Goal: Register for event/course

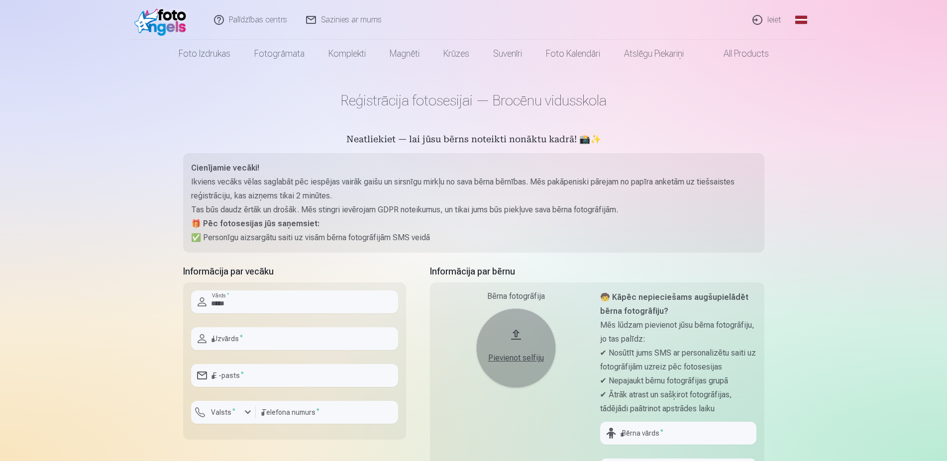
type input "*****"
drag, startPoint x: 240, startPoint y: 337, endPoint x: 255, endPoint y: 331, distance: 16.3
click at [243, 339] on input "text" at bounding box center [294, 338] width 207 height 23
type input "******"
click at [249, 373] on input "email" at bounding box center [294, 375] width 207 height 23
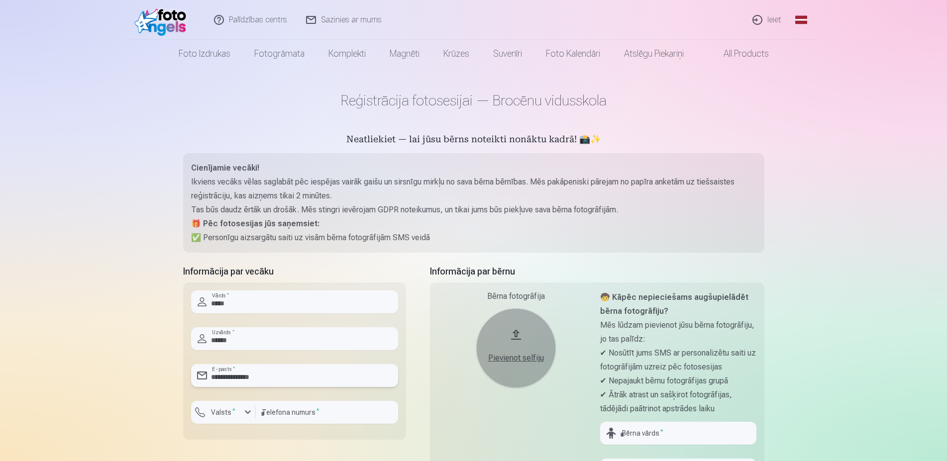
type input "**********"
drag, startPoint x: 130, startPoint y: 385, endPoint x: 135, endPoint y: 386, distance: 5.6
click at [131, 385] on div "Palīdzības centrs Sazinies ar mums Ieiet Global Latvian (lv) Lithuanian (lt) Ru…" at bounding box center [473, 459] width 947 height 918
click at [300, 412] on input "number" at bounding box center [327, 412] width 142 height 23
click at [235, 410] on label "Valsts *" at bounding box center [223, 413] width 32 height 10
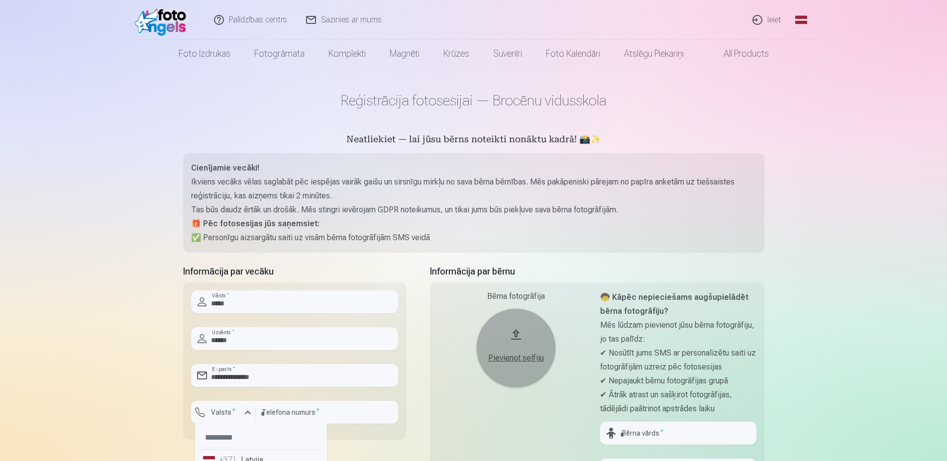
scroll to position [9, 0]
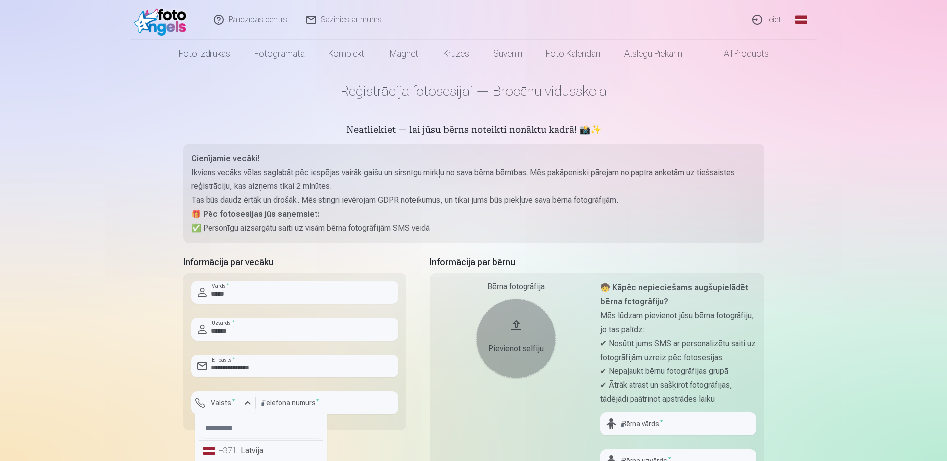
click at [235, 457] on li "+371 Latvija" at bounding box center [261, 451] width 124 height 20
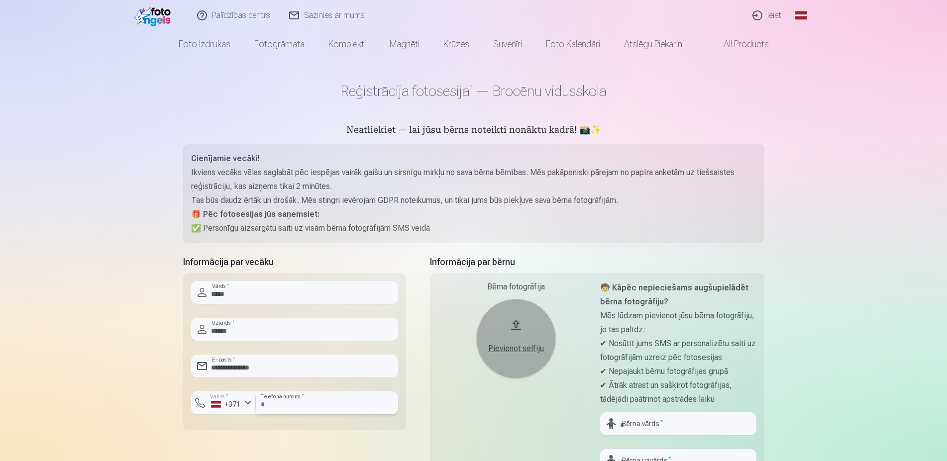
click at [291, 404] on input "number" at bounding box center [327, 403] width 142 height 23
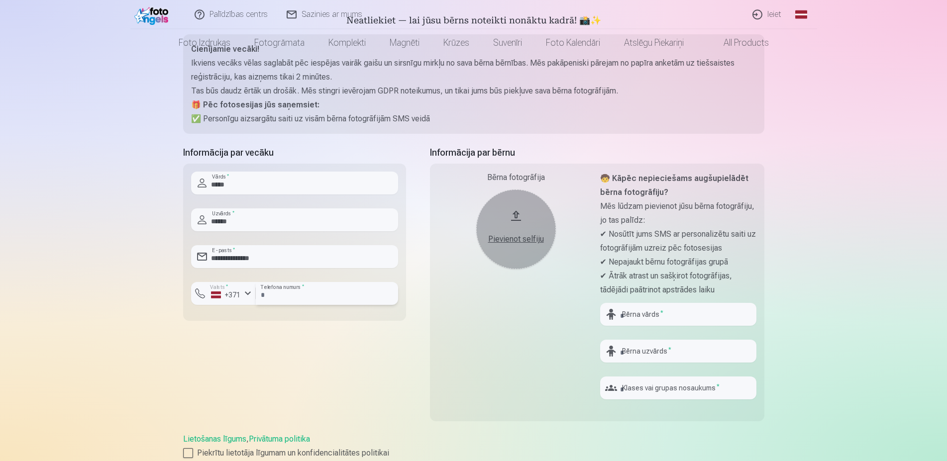
scroll to position [162, 0]
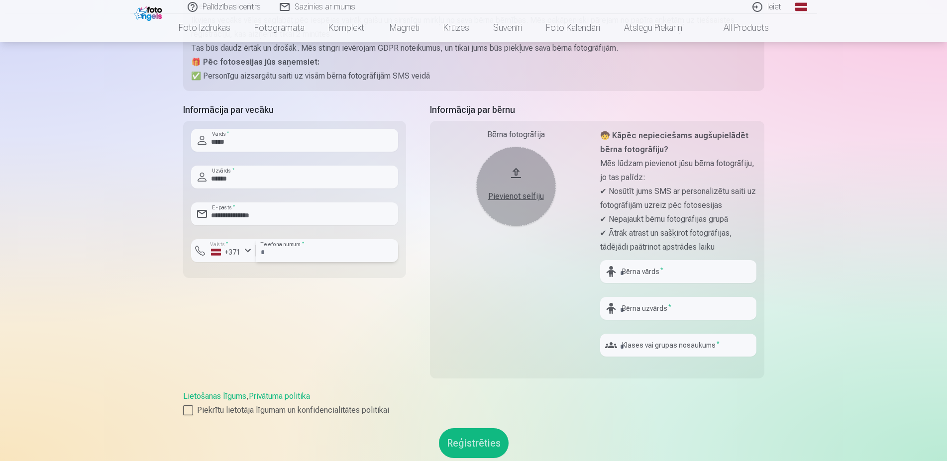
type input "********"
click at [515, 176] on button "Pievienot selfiju" at bounding box center [516, 187] width 80 height 80
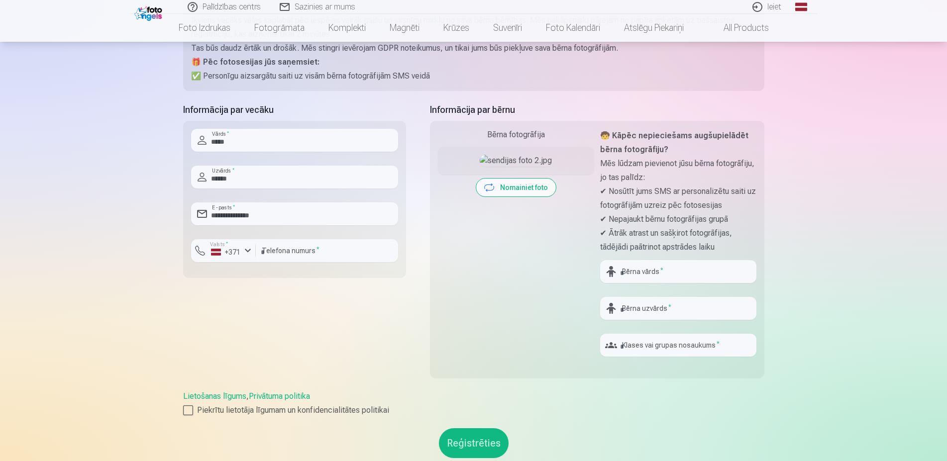
click at [521, 197] on button "Nomainiet foto" at bounding box center [516, 188] width 80 height 18
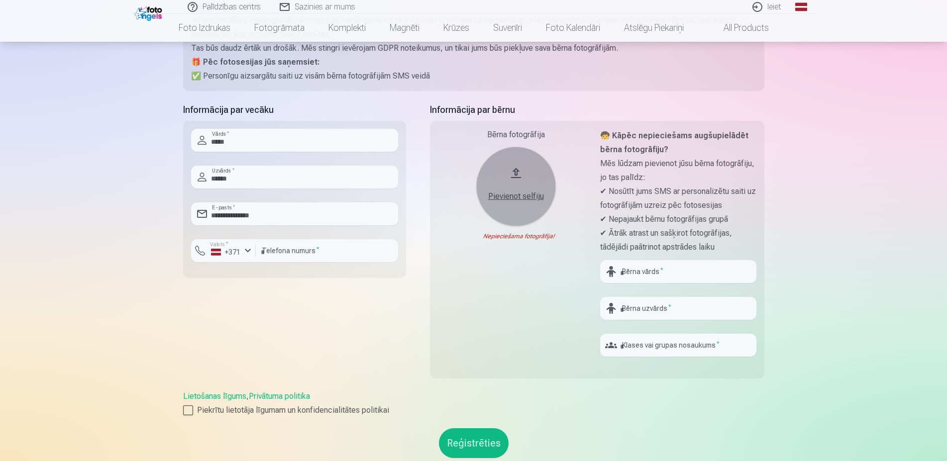
click at [511, 195] on div "Pievienot selfiju" at bounding box center [516, 197] width 60 height 12
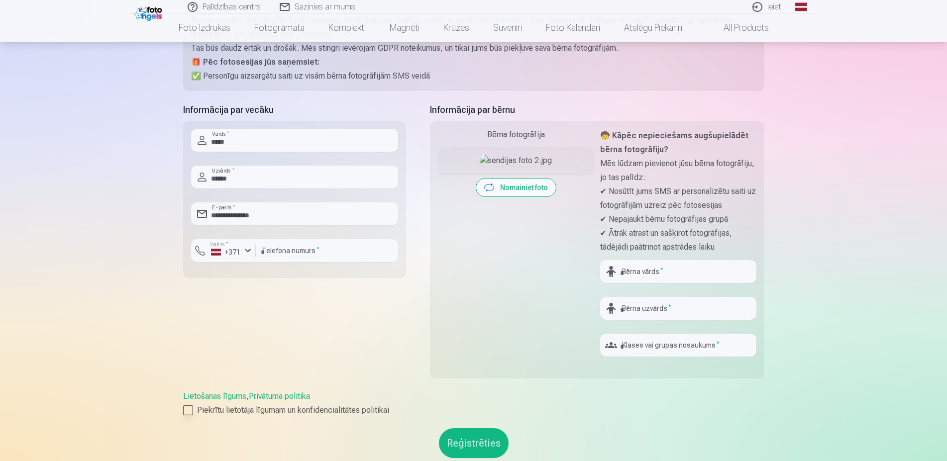
click at [187, 412] on div at bounding box center [188, 411] width 10 height 10
click at [535, 197] on button "Nomainiet foto" at bounding box center [516, 188] width 80 height 18
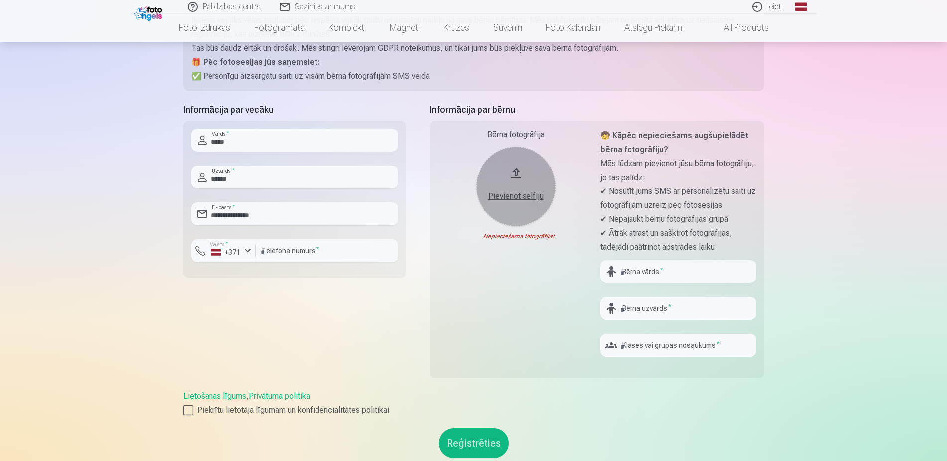
click at [513, 198] on div "Pievienot selfiju" at bounding box center [516, 197] width 60 height 12
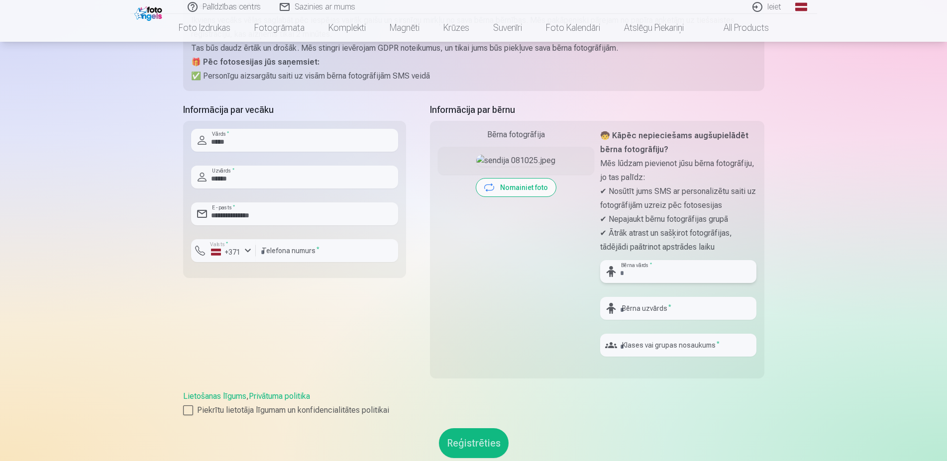
click at [654, 273] on input "text" at bounding box center [678, 271] width 156 height 23
type input "**********"
click at [646, 305] on input "text" at bounding box center [678, 308] width 156 height 23
type input "*********"
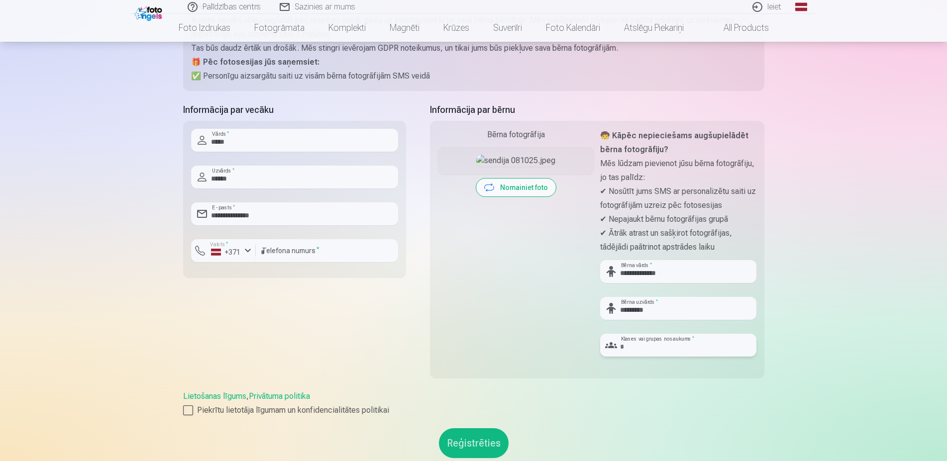
click at [637, 346] on input "text" at bounding box center [678, 345] width 156 height 23
type input "*"
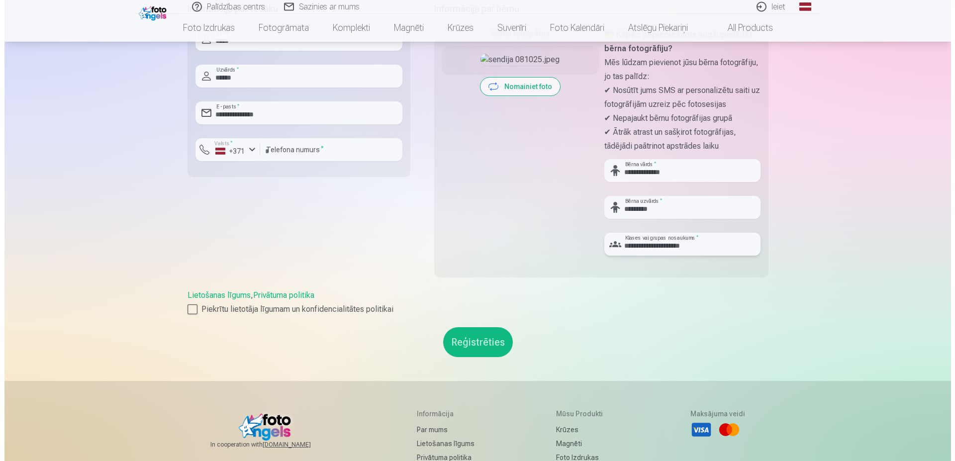
scroll to position [263, 0]
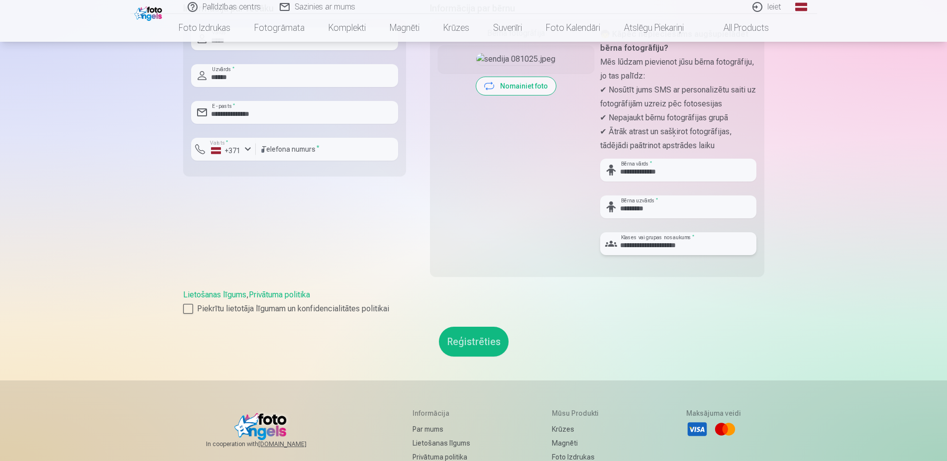
type input "**********"
click at [470, 344] on button "Reģistrēties" at bounding box center [474, 342] width 70 height 30
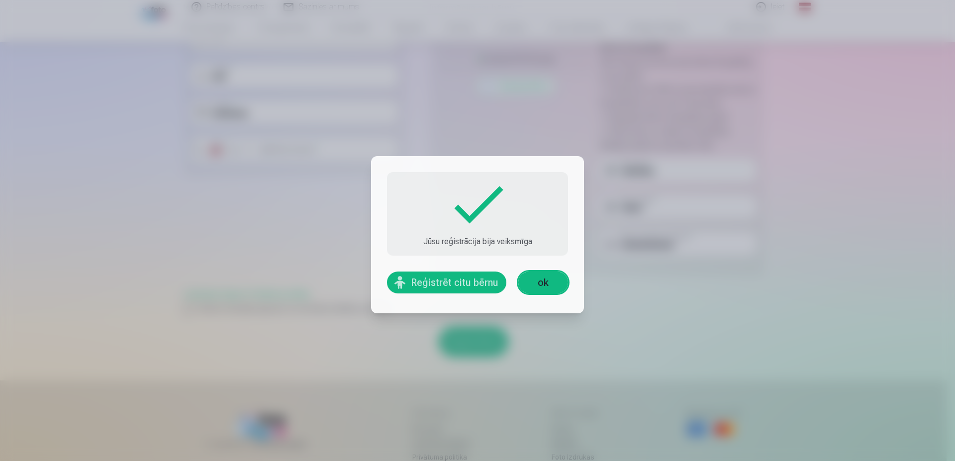
click at [545, 284] on link "ok" at bounding box center [543, 283] width 50 height 22
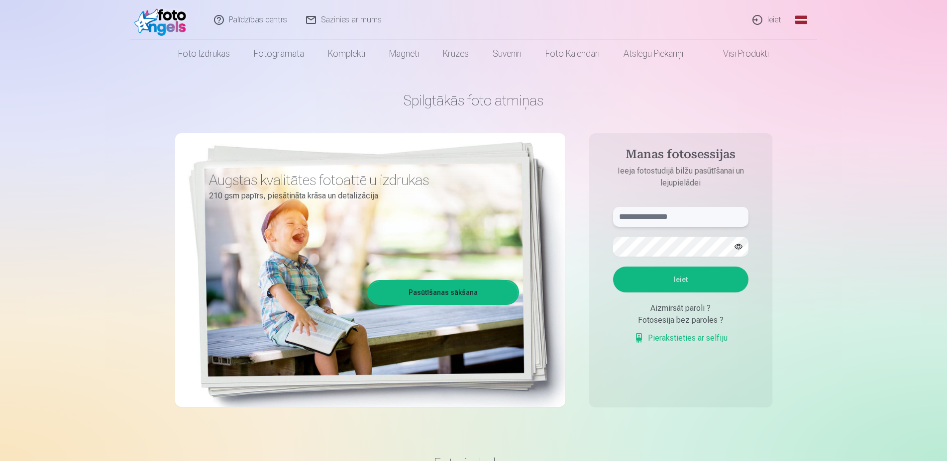
click at [678, 215] on input "text" at bounding box center [680, 217] width 135 height 20
click at [435, 289] on link "Pasūtīšanas sākšana" at bounding box center [443, 293] width 149 height 22
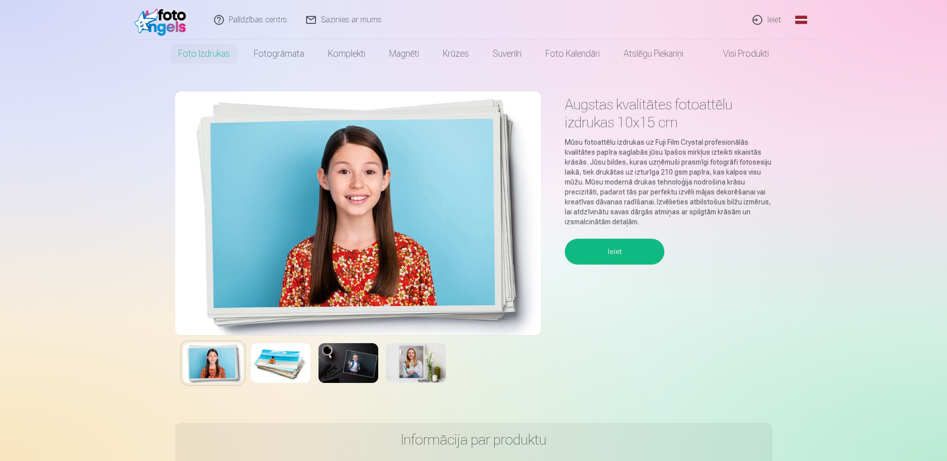
click at [621, 251] on button "Ieiet" at bounding box center [615, 252] width 100 height 26
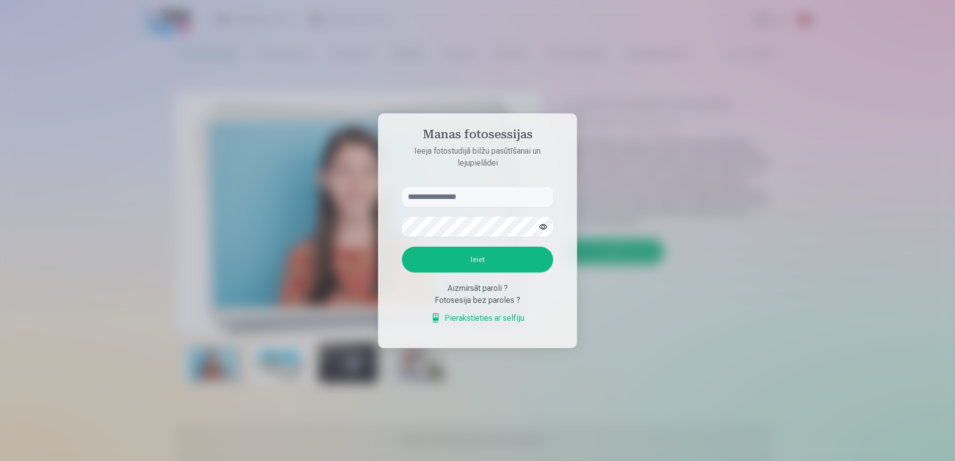
click at [468, 320] on link "Pierakstieties ar selfiju" at bounding box center [478, 318] width 94 height 12
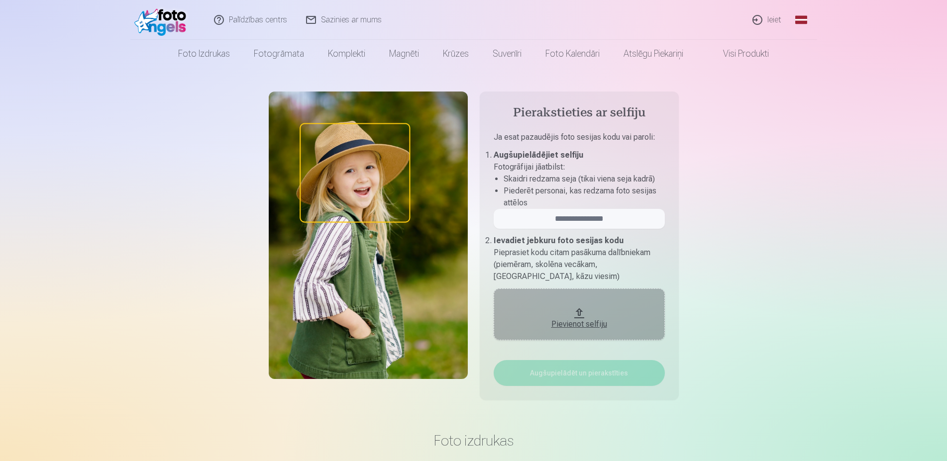
click at [578, 327] on div "Pievienot selfiju" at bounding box center [579, 324] width 151 height 12
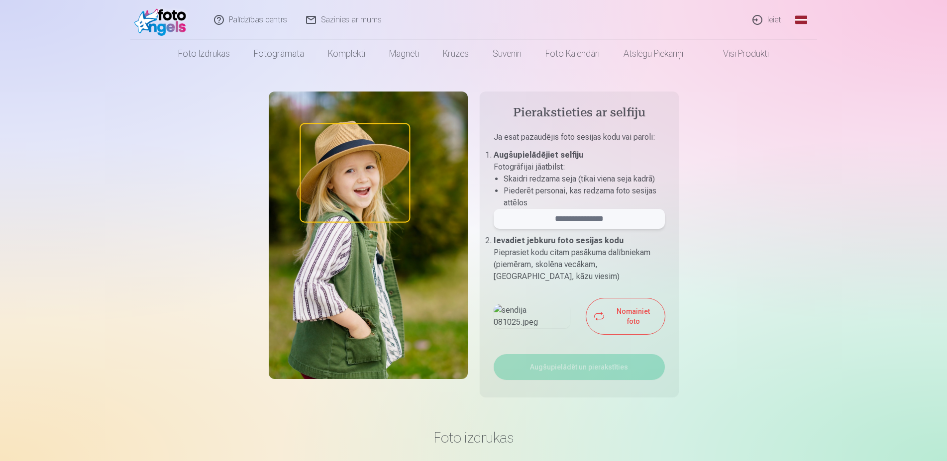
click at [558, 219] on input "email" at bounding box center [579, 219] width 171 height 20
click at [767, 19] on link "Ieiet" at bounding box center [767, 20] width 48 height 40
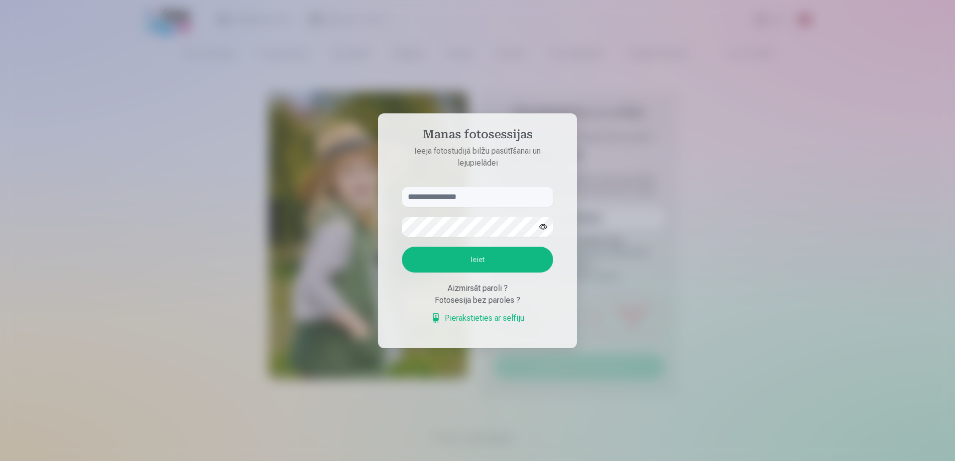
drag, startPoint x: 681, startPoint y: 152, endPoint x: 439, endPoint y: 79, distance: 252.7
click at [669, 155] on div at bounding box center [477, 230] width 955 height 461
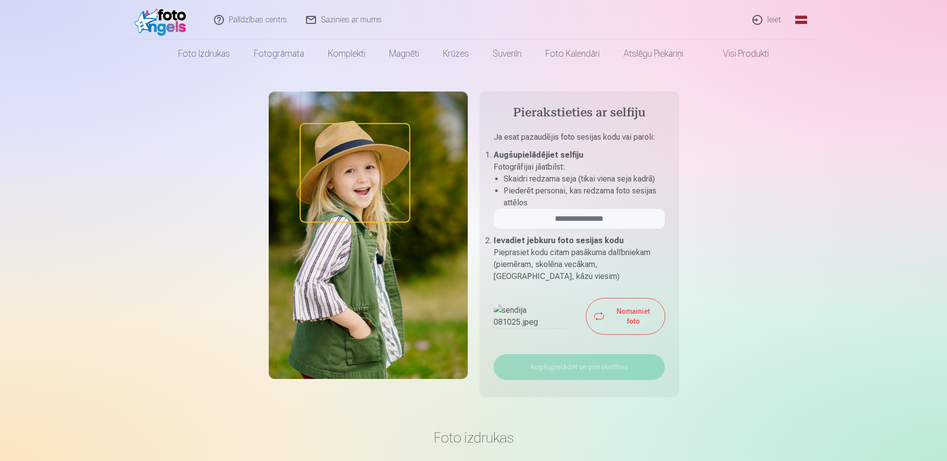
click at [247, 19] on link "Palīdzības centrs" at bounding box center [251, 20] width 92 height 40
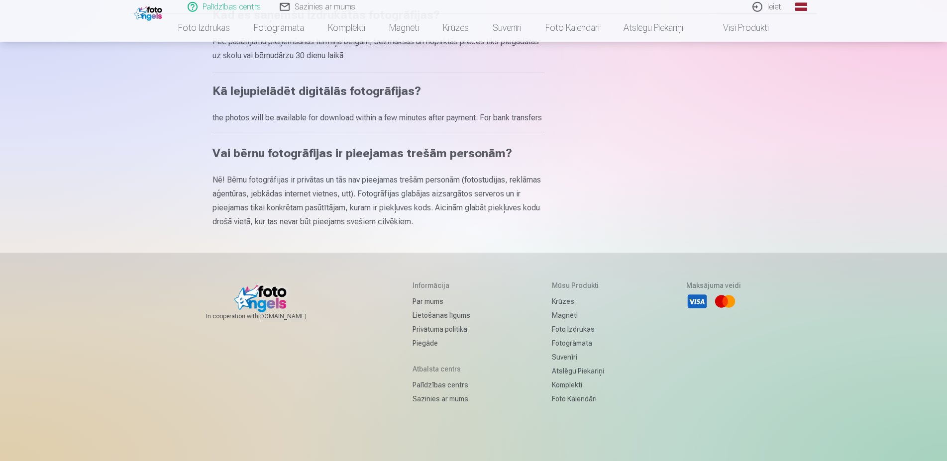
scroll to position [613, 0]
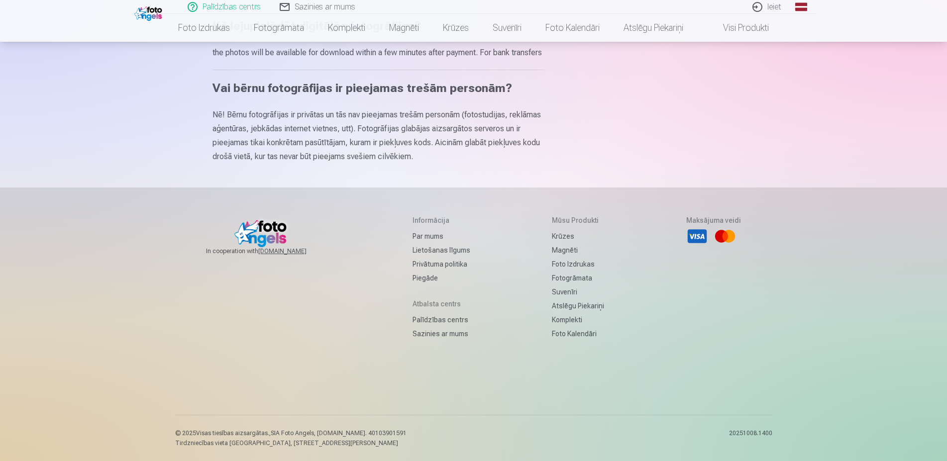
click at [413, 219] on h5 "Informācija" at bounding box center [442, 220] width 58 height 10
click at [418, 253] on link "Lietošanas līgums" at bounding box center [442, 250] width 58 height 14
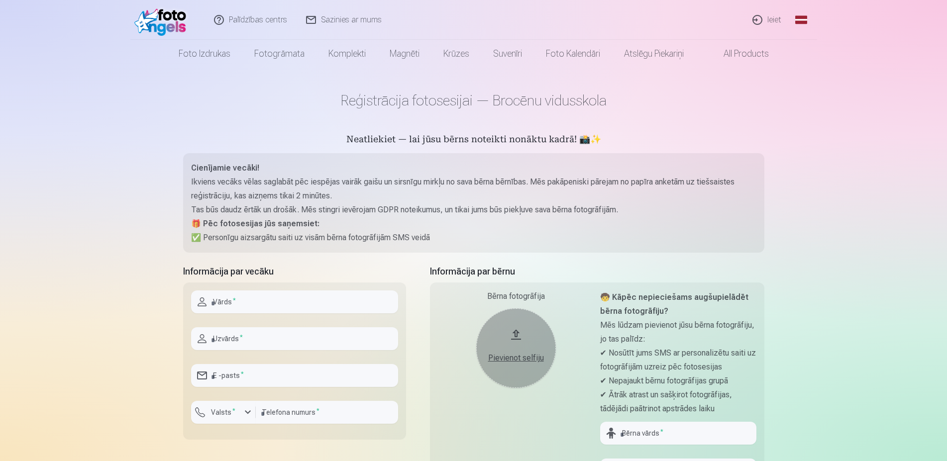
click at [768, 22] on link "Ieiet" at bounding box center [767, 20] width 48 height 40
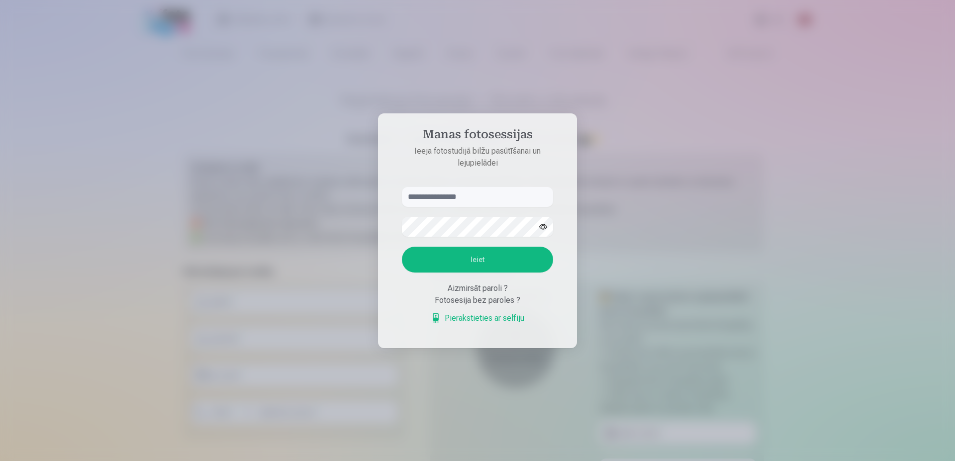
click at [478, 316] on link "Pierakstieties ar selfiju" at bounding box center [478, 318] width 94 height 12
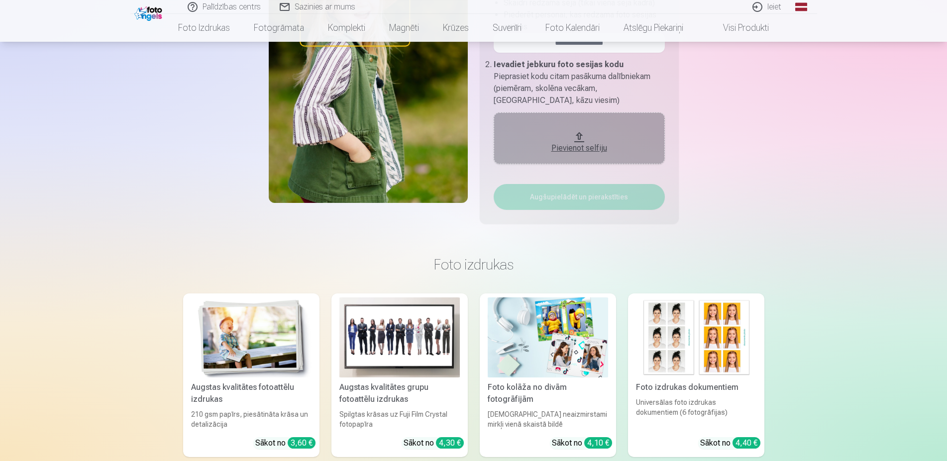
scroll to position [305, 0]
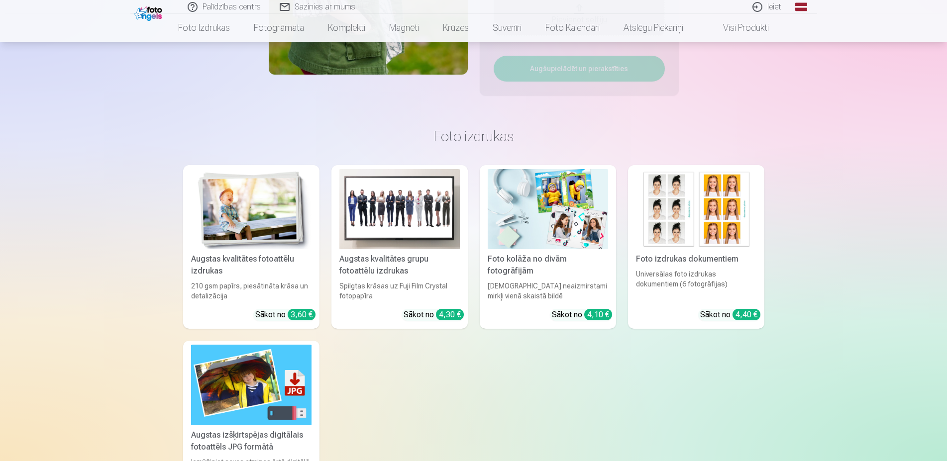
click at [539, 221] on img at bounding box center [548, 209] width 120 height 80
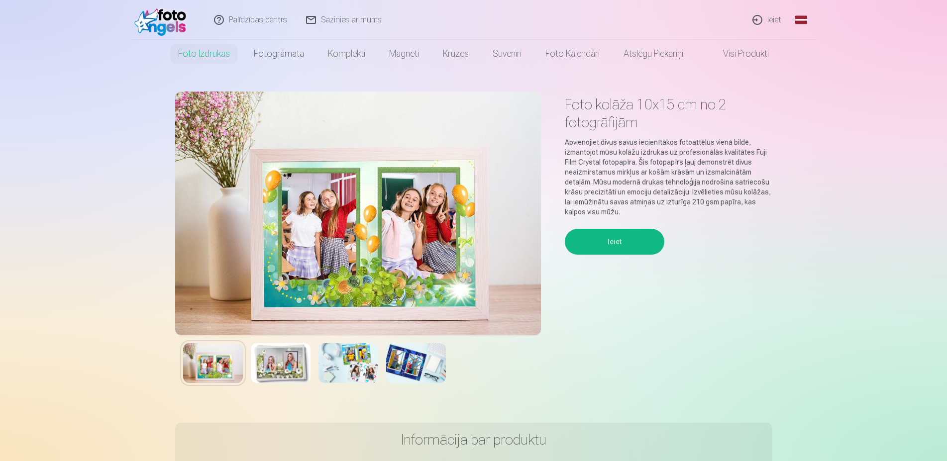
click at [289, 364] on img at bounding box center [281, 363] width 60 height 40
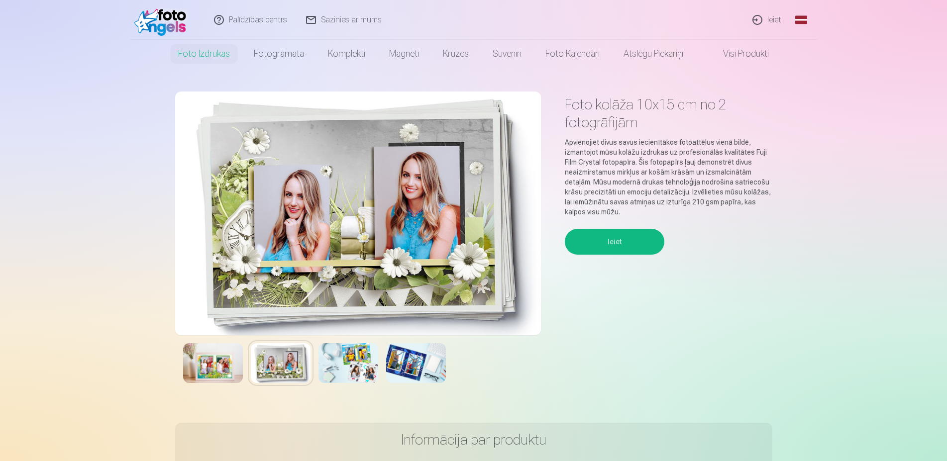
click at [339, 354] on img at bounding box center [348, 363] width 60 height 40
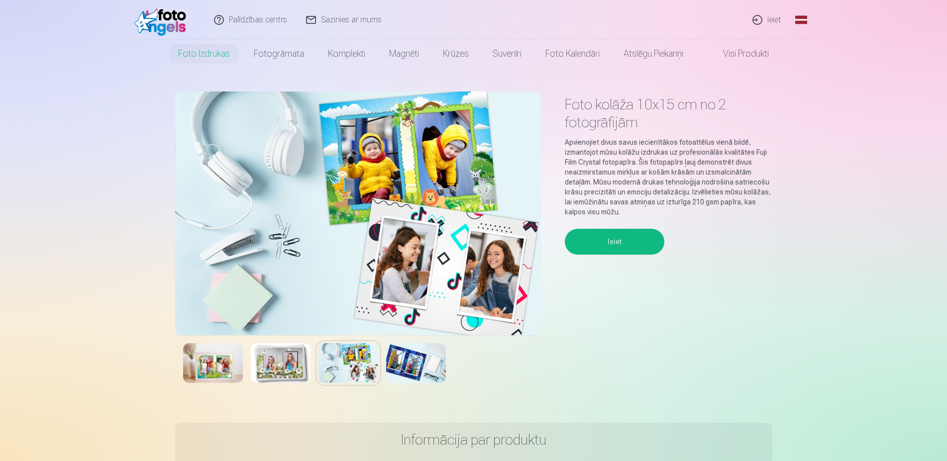
click at [404, 357] on img at bounding box center [416, 363] width 60 height 40
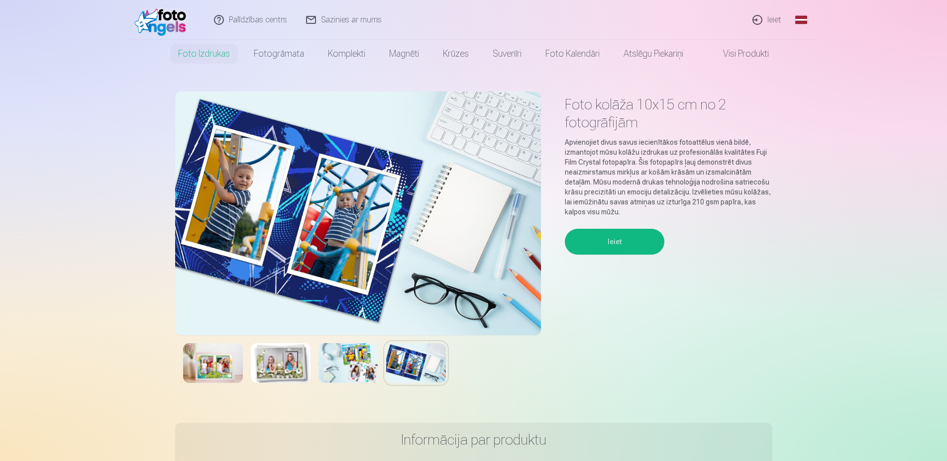
click at [344, 369] on img at bounding box center [348, 363] width 60 height 40
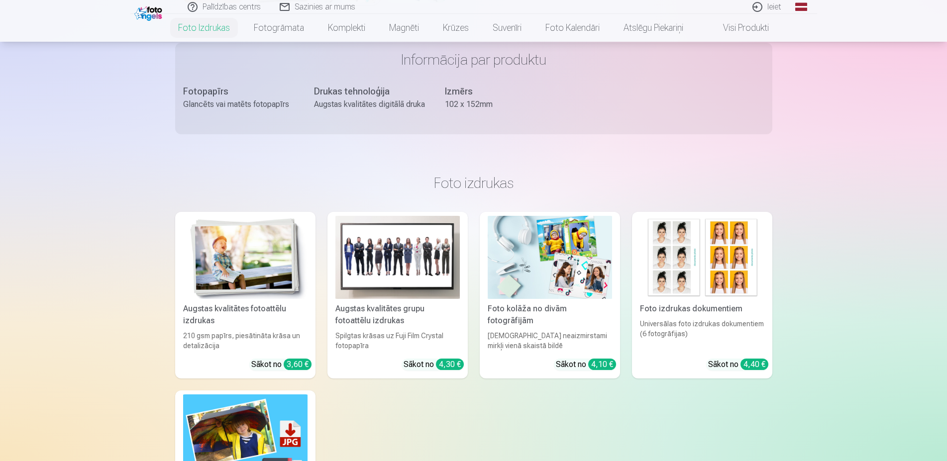
scroll to position [406, 0]
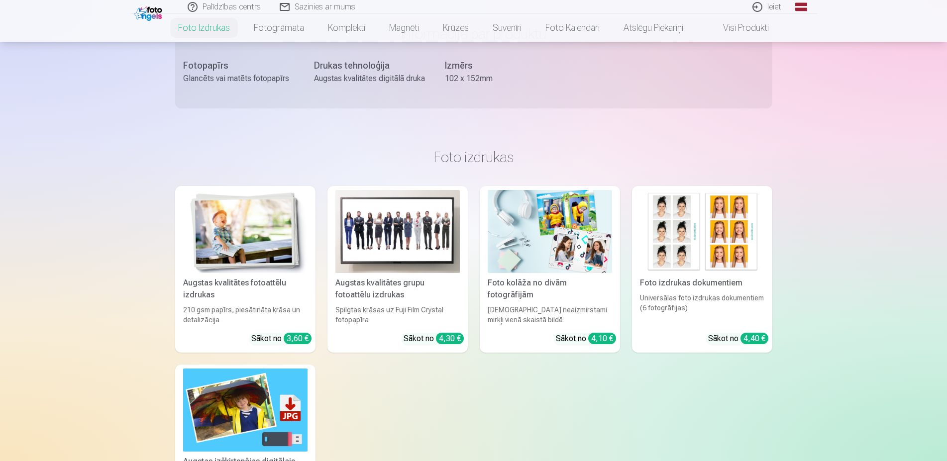
click at [271, 250] on img at bounding box center [245, 231] width 124 height 83
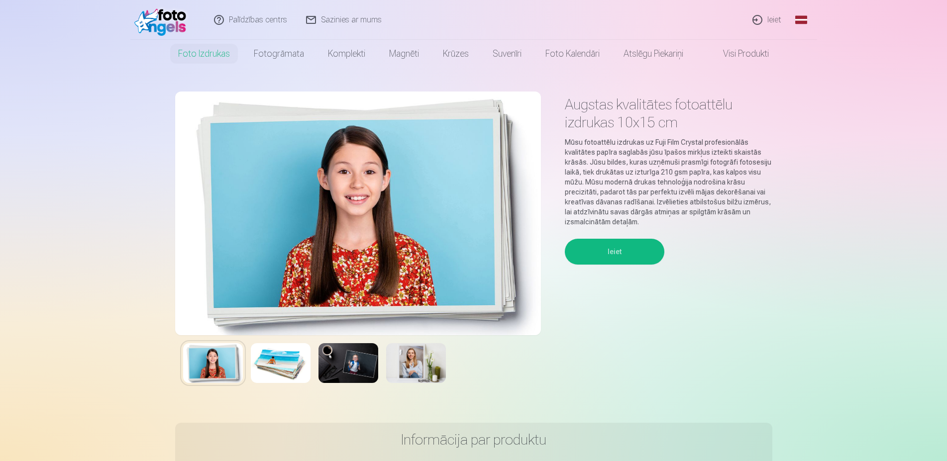
click at [265, 376] on img at bounding box center [281, 363] width 60 height 40
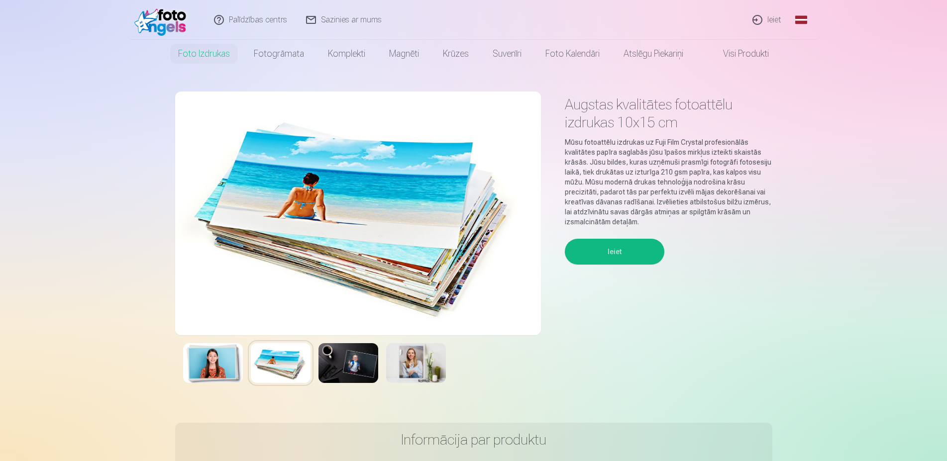
click at [367, 367] on img at bounding box center [348, 363] width 60 height 40
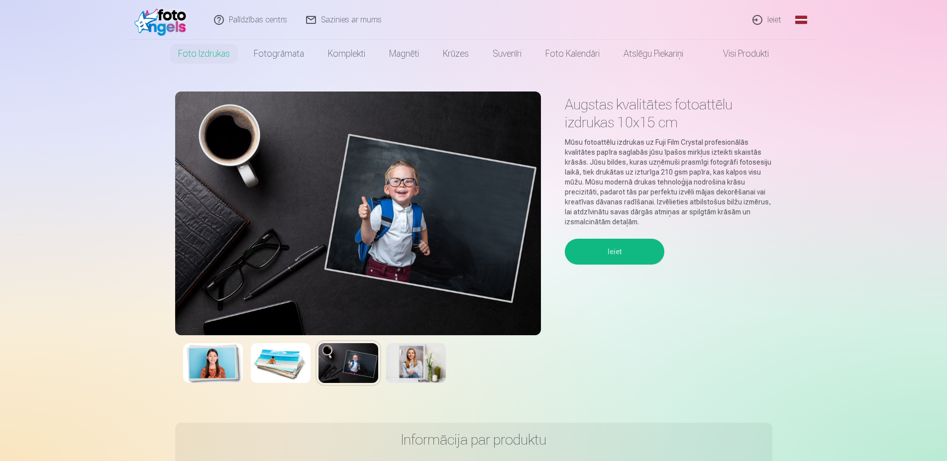
click at [413, 365] on img at bounding box center [416, 363] width 60 height 40
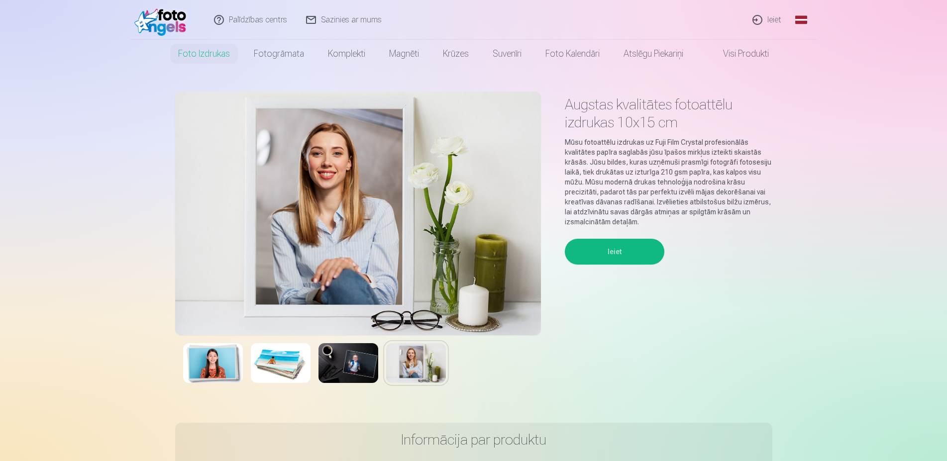
click at [751, 50] on link "Visi produkti" at bounding box center [738, 54] width 86 height 28
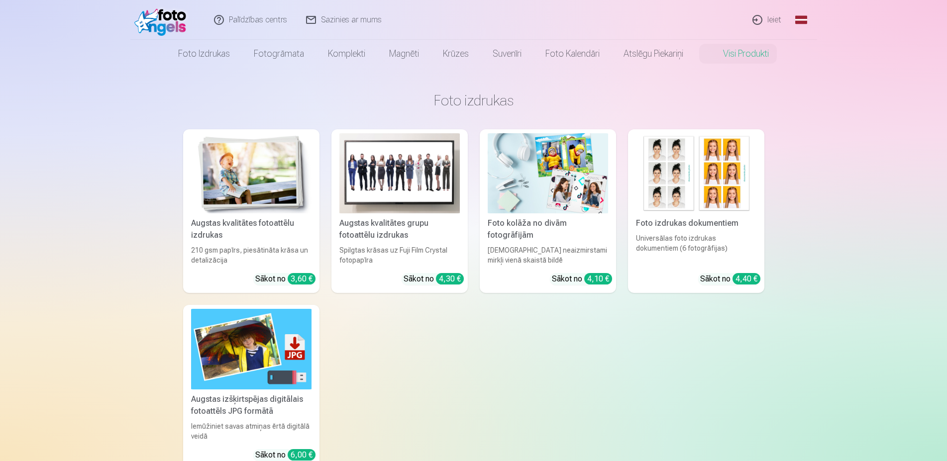
click at [653, 179] on img at bounding box center [696, 173] width 120 height 80
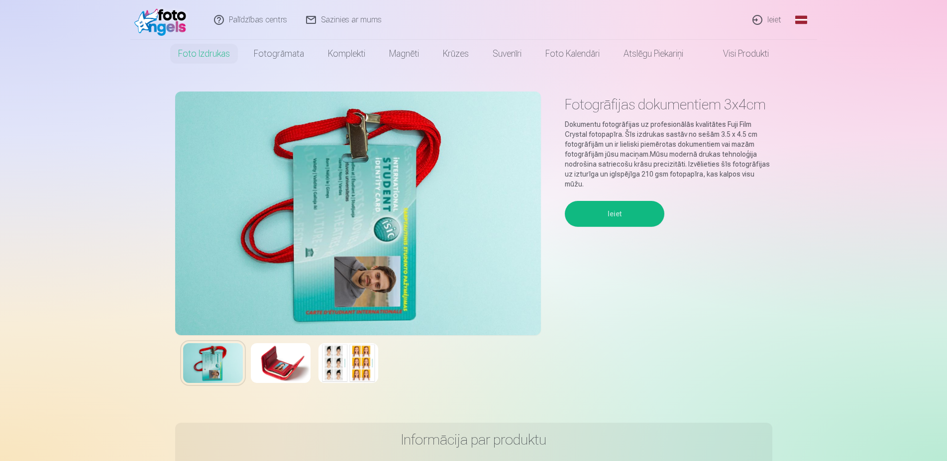
click at [301, 360] on img at bounding box center [281, 363] width 60 height 40
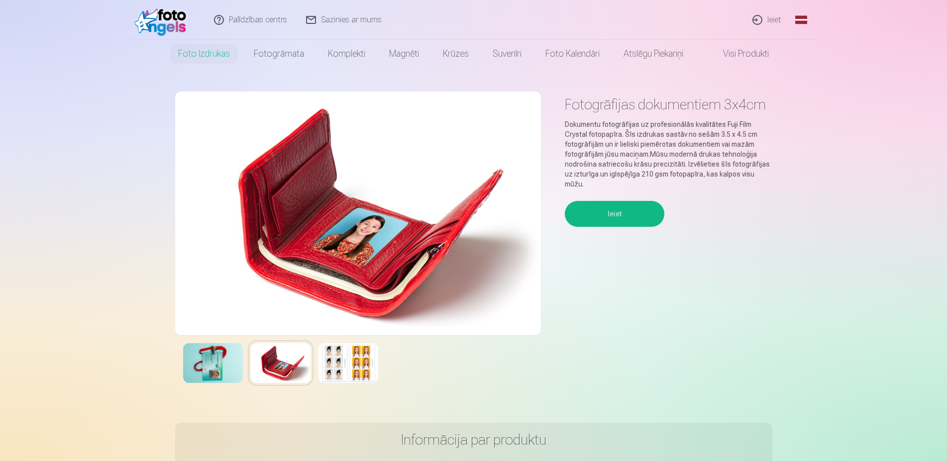
click at [352, 363] on img at bounding box center [348, 363] width 60 height 40
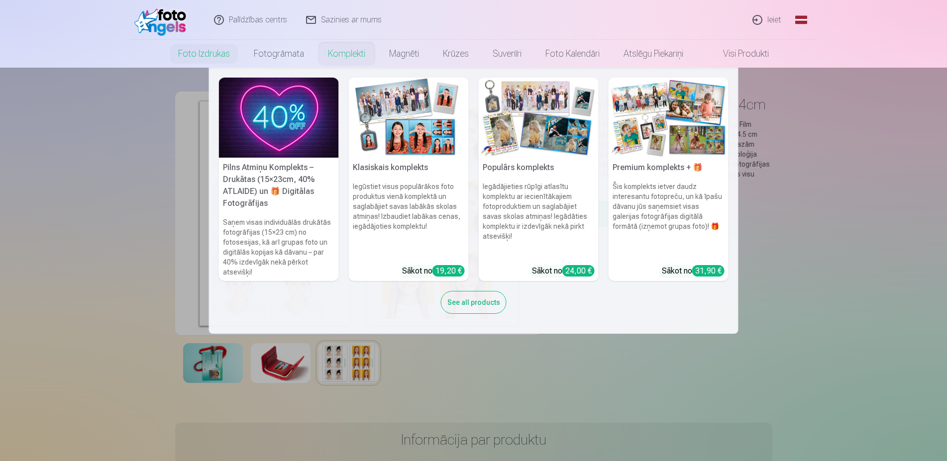
click at [400, 136] on img at bounding box center [409, 118] width 120 height 80
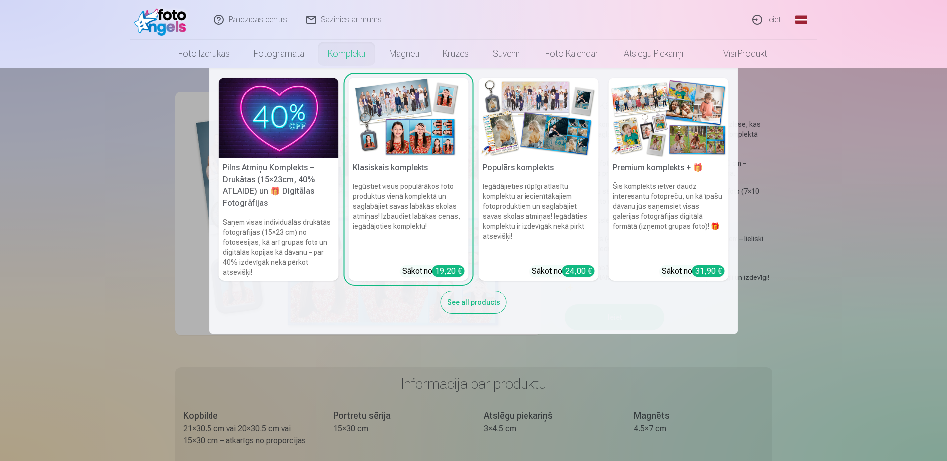
click at [324, 95] on img at bounding box center [279, 118] width 120 height 80
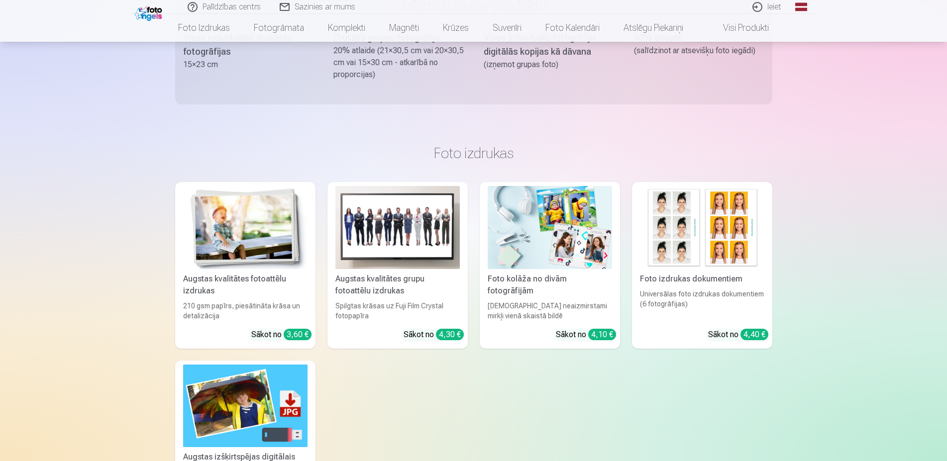
scroll to position [508, 0]
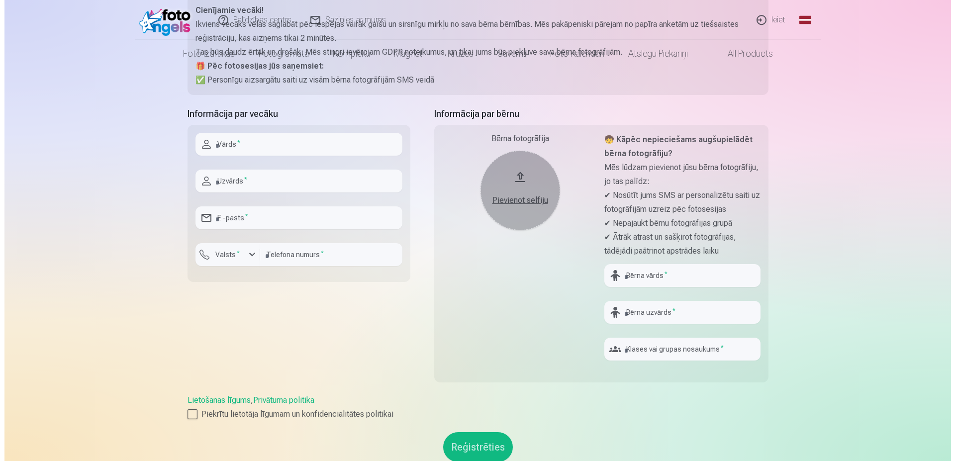
scroll to position [203, 0]
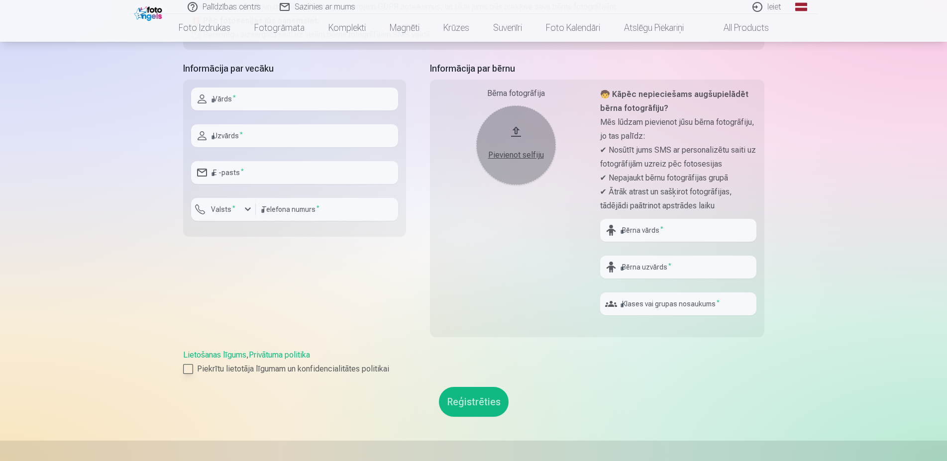
click at [188, 368] on div at bounding box center [188, 369] width 10 height 10
click at [474, 407] on button "Reģistrēties" at bounding box center [474, 402] width 70 height 30
click at [762, 3] on link "Ieiet" at bounding box center [767, 7] width 48 height 14
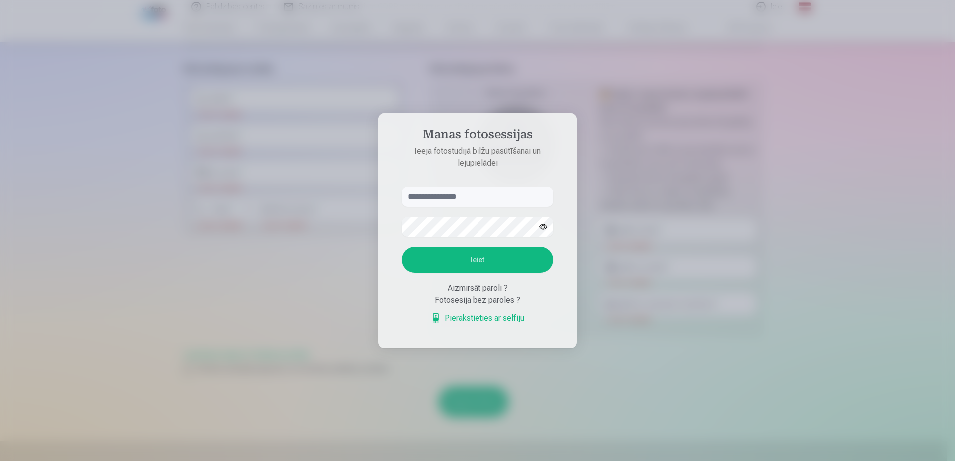
click at [491, 314] on link "Pierakstieties ar selfiju" at bounding box center [478, 318] width 94 height 12
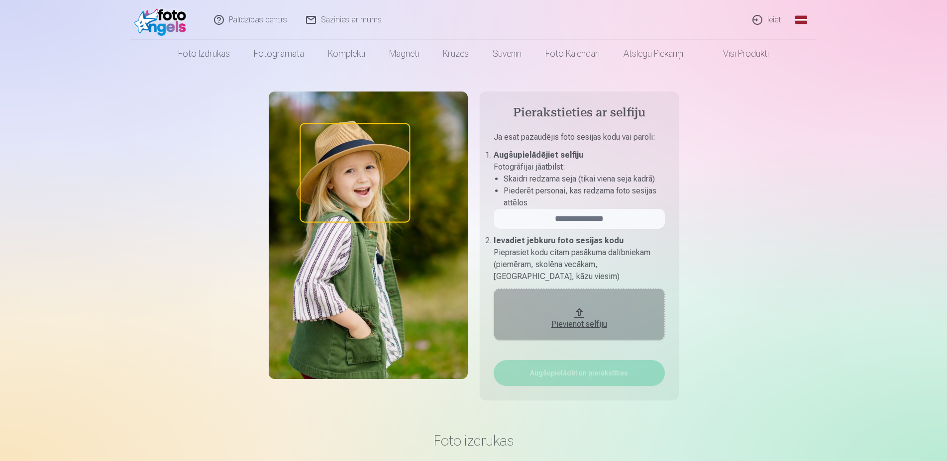
click at [579, 323] on div "Pievienot selfiju" at bounding box center [579, 324] width 151 height 12
